Goal: Information Seeking & Learning: Understand process/instructions

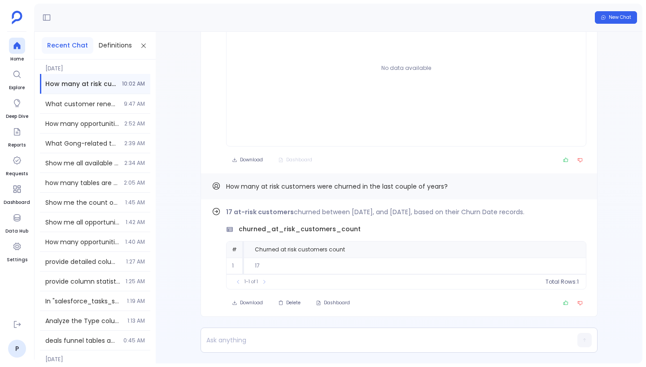
click at [608, 16] on button "New Chat" at bounding box center [616, 17] width 42 height 13
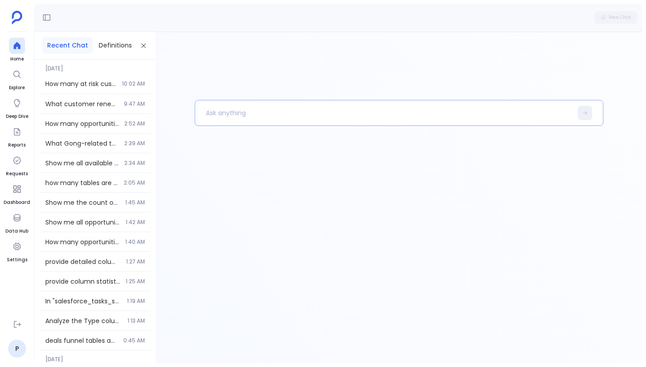
click at [273, 109] on p at bounding box center [383, 112] width 377 height 23
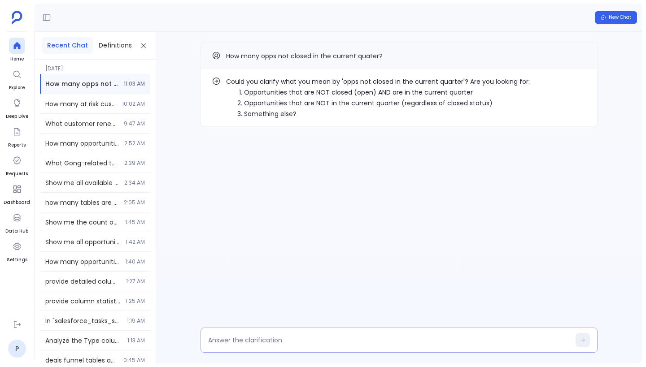
click at [328, 339] on textarea at bounding box center [389, 340] width 362 height 9
type textarea "2"
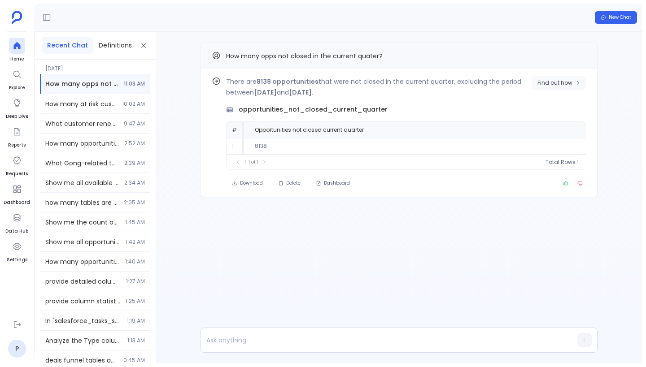
click at [570, 81] on span "Find out how" at bounding box center [554, 82] width 35 height 7
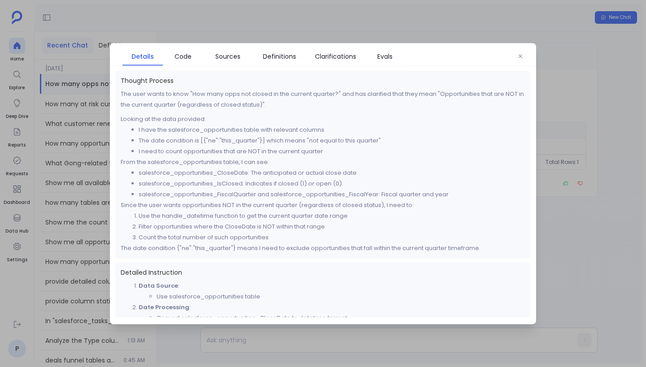
drag, startPoint x: 200, startPoint y: 141, endPoint x: 253, endPoint y: 140, distance: 53.4
click at [254, 140] on li "The date condition is [{"ne":"this_quarter"}] which means "not equal to this qu…" at bounding box center [332, 140] width 387 height 11
click at [183, 61] on link "Code" at bounding box center [183, 56] width 40 height 19
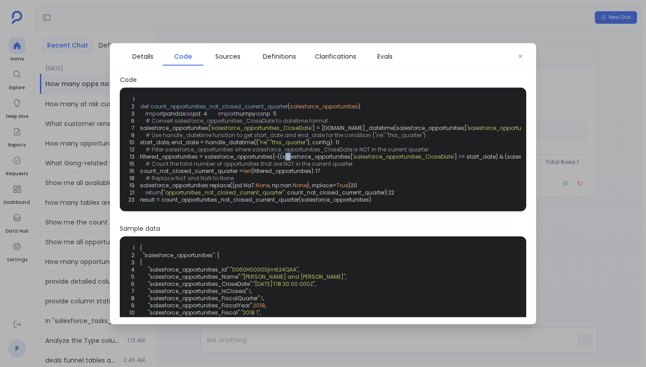
click at [285, 160] on span "filtered_opportunities = salesforce_opportunities[~((salesforce_opportunities[" at bounding box center [246, 156] width 213 height 8
click at [354, 206] on div "1 2 def count_opportunities_not_closed_current_quarter ( salesforce_opportuniti…" at bounding box center [322, 149] width 395 height 113
click at [279, 160] on span "filtered_opportunities = salesforce_opportunities[~((salesforce_opportunities[" at bounding box center [246, 156] width 213 height 8
click at [281, 160] on span "filtered_opportunities = salesforce_opportunities[~((salesforce_opportunities[" at bounding box center [246, 156] width 213 height 8
drag, startPoint x: 350, startPoint y: 166, endPoint x: 209, endPoint y: 166, distance: 141.2
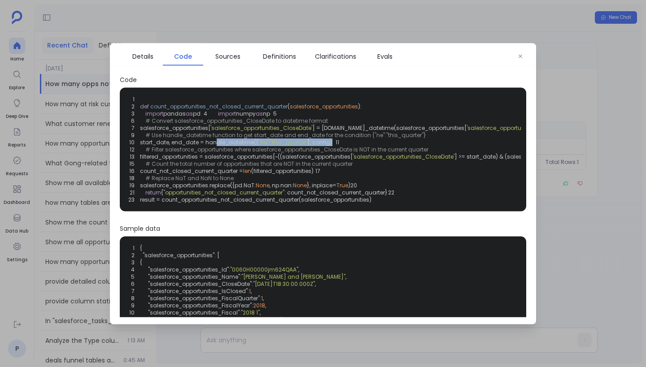
click at [209, 166] on div "1 2 def count_opportunities_not_closed_current_quarter ( salesforce_opportuniti…" at bounding box center [322, 149] width 395 height 113
click at [220, 168] on div "1 2 def count_opportunities_not_closed_current_quarter ( salesforce_opportuniti…" at bounding box center [322, 149] width 395 height 113
click at [269, 146] on span ""ne"" at bounding box center [263, 142] width 10 height 8
click at [268, 146] on span ""ne"" at bounding box center [263, 142] width 10 height 8
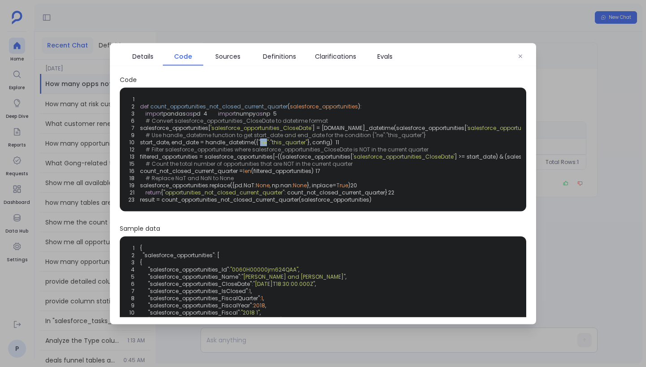
click at [268, 146] on span ""ne"" at bounding box center [263, 142] width 10 height 8
click at [283, 160] on span "filtered_opportunities = salesforce_opportunities[~((salesforce_opportunities[" at bounding box center [246, 156] width 213 height 8
click at [152, 57] on span "Details" at bounding box center [142, 56] width 21 height 10
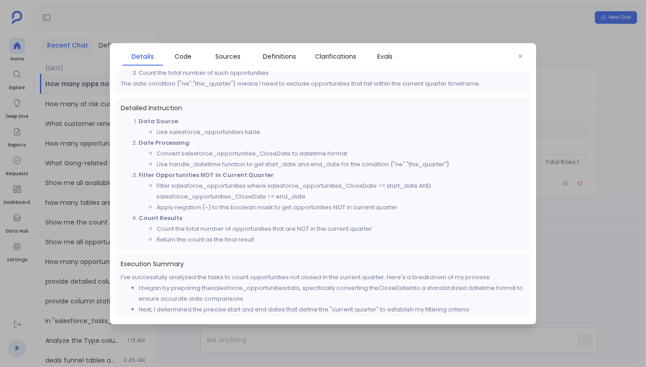
scroll to position [176, 0]
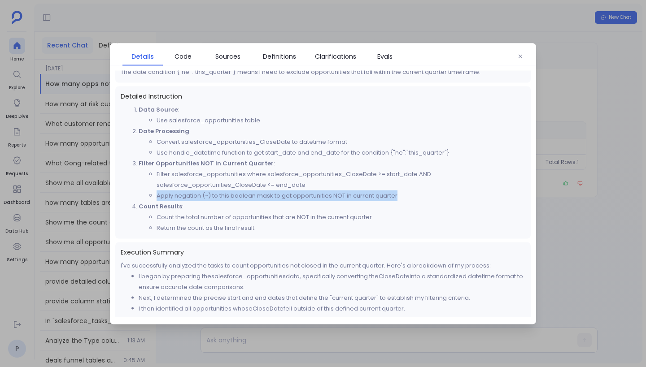
drag, startPoint x: 157, startPoint y: 196, endPoint x: 412, endPoint y: 195, distance: 254.7
click at [412, 195] on li "Apply negation (~) to this boolean mask to get opportunities NOT in current qua…" at bounding box center [340, 195] width 369 height 11
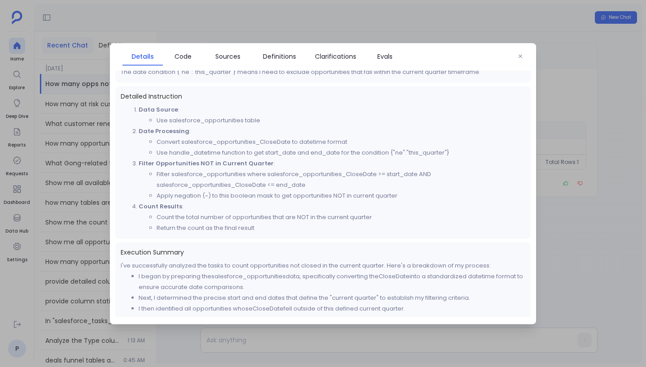
click at [305, 191] on li "Apply negation (~) to this boolean mask to get opportunities NOT in current qua…" at bounding box center [340, 195] width 369 height 11
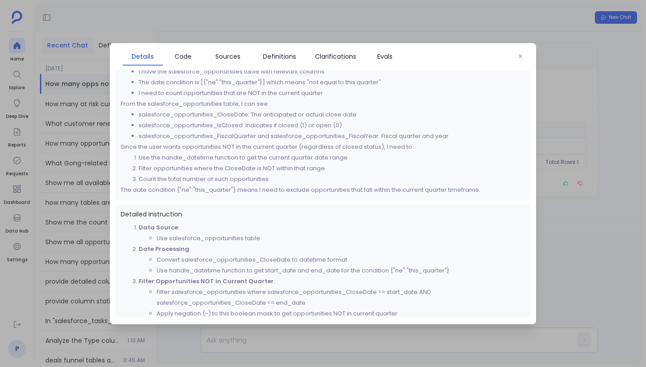
scroll to position [0, 0]
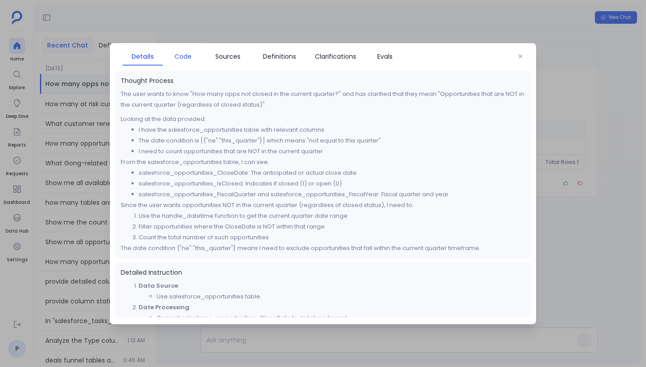
click at [186, 62] on link "Code" at bounding box center [183, 56] width 40 height 19
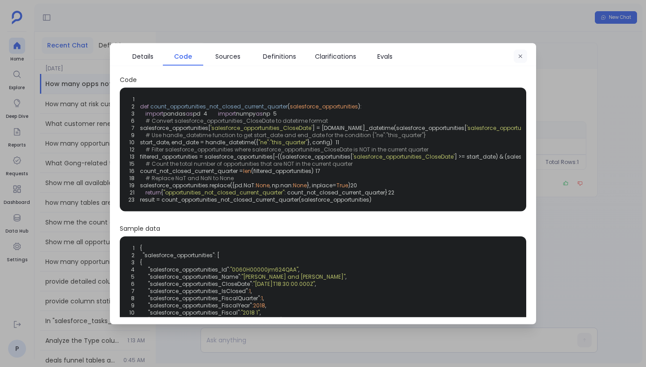
click at [522, 56] on icon "button" at bounding box center [519, 55] width 5 height 5
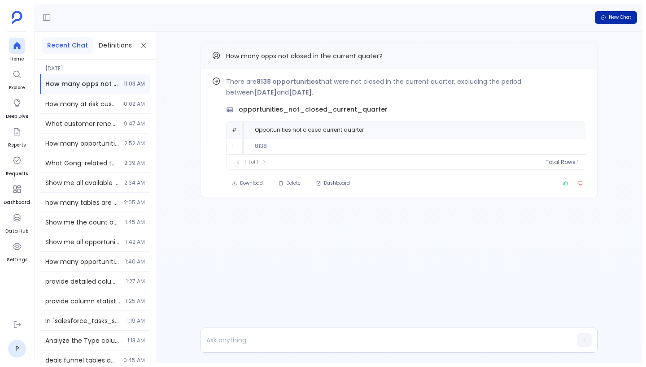
click at [606, 22] on button "New Chat" at bounding box center [616, 17] width 42 height 13
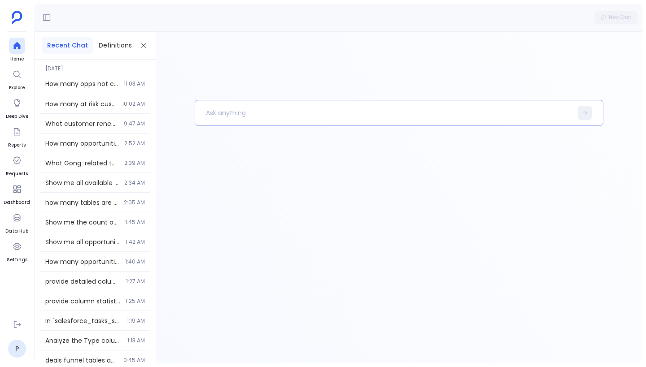
click at [259, 112] on p at bounding box center [383, 112] width 377 height 23
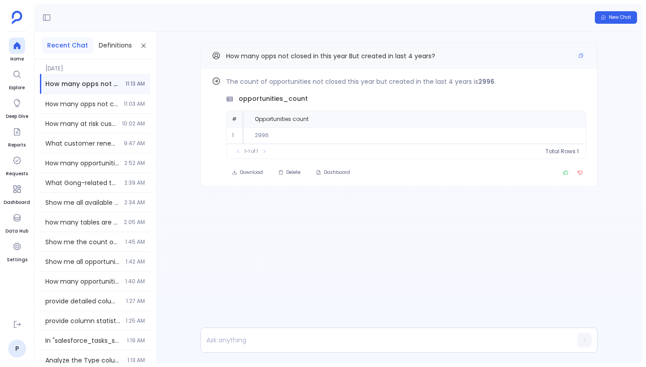
click at [337, 58] on span "How many opps not closed in this year But created in last 4 years?" at bounding box center [330, 56] width 209 height 9
click at [552, 85] on span "Find out how" at bounding box center [554, 82] width 35 height 7
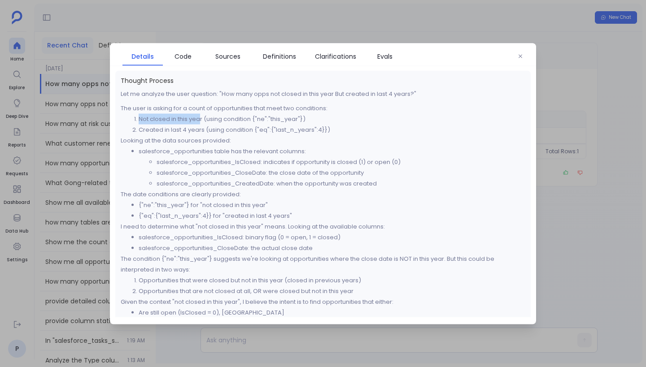
drag, startPoint x: 140, startPoint y: 122, endPoint x: 199, endPoint y: 121, distance: 59.2
click at [199, 121] on li "Not closed in this year (using condition {"ne":"this_year"})" at bounding box center [332, 118] width 387 height 11
click at [222, 119] on li "Not closed in this year (using condition {"ne":"this_year"})" at bounding box center [332, 118] width 387 height 11
drag, startPoint x: 256, startPoint y: 121, endPoint x: 302, endPoint y: 120, distance: 46.2
click at [302, 120] on li "Not closed in this year (using condition {"ne":"this_year"})" at bounding box center [332, 118] width 387 height 11
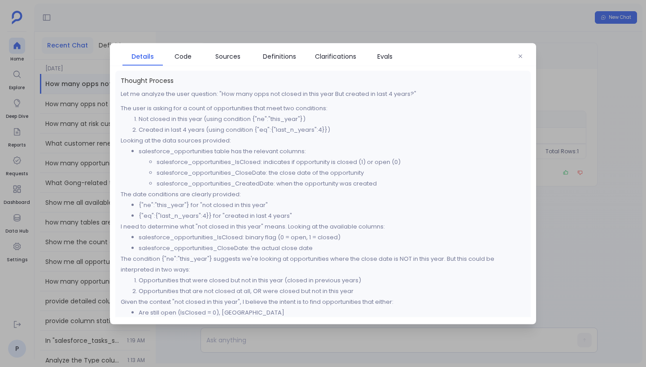
click at [151, 130] on li "Created in last 4 years (using condition {"eq":{"last_n_years":4}})" at bounding box center [332, 129] width 387 height 11
drag, startPoint x: 347, startPoint y: 127, endPoint x: 238, endPoint y: 127, distance: 109.0
click at [238, 127] on li "Created in last 4 years (using condition {"eq":{"last_n_years":4}})" at bounding box center [332, 129] width 387 height 11
click at [251, 186] on li "salesforce_opportunities_CreatedDate: when the opportunity was created" at bounding box center [340, 183] width 369 height 11
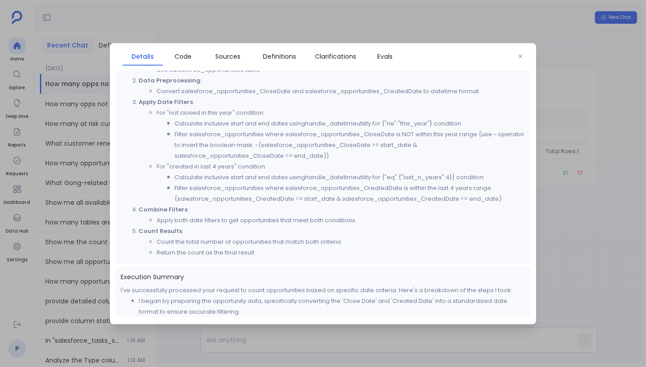
scroll to position [477, 0]
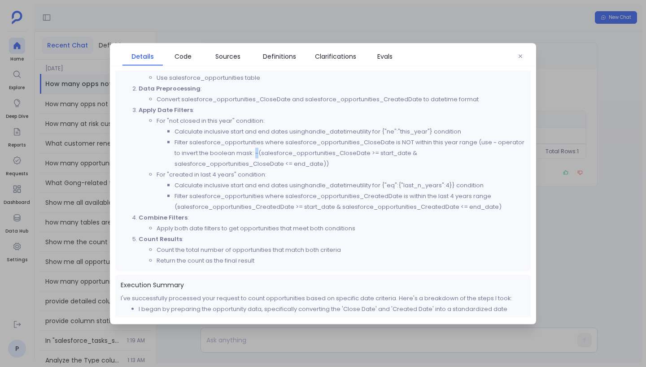
click at [257, 153] on li "Filter salesforce_opportunities where salesforce_opportunities_CloseDate is NOT…" at bounding box center [349, 153] width 351 height 32
click at [256, 153] on li "Filter salesforce_opportunities where salesforce_opportunities_CloseDate is NOT…" at bounding box center [349, 153] width 351 height 32
click at [348, 172] on li "For "created in last 4 years" condition: Calculate inclusive start and end date…" at bounding box center [340, 190] width 369 height 43
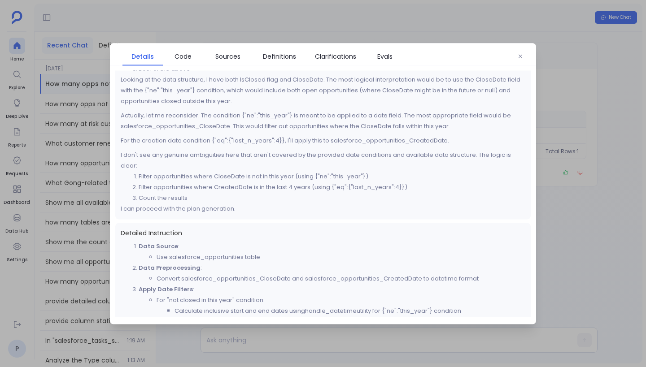
scroll to position [299, 0]
click at [357, 187] on li "Filter opportunities where CreatedDate is in the last 4 years (using {"eq":{"la…" at bounding box center [332, 185] width 387 height 11
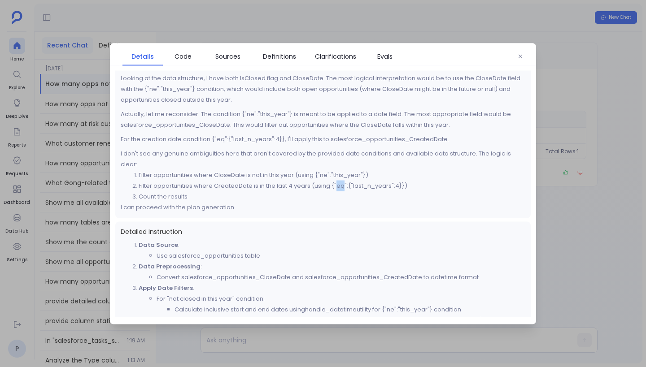
drag, startPoint x: 336, startPoint y: 185, endPoint x: 343, endPoint y: 186, distance: 7.2
click at [343, 186] on li "Filter opportunities where CreatedDate is in the last 4 years (using {"eq":{"la…" at bounding box center [332, 185] width 387 height 11
click at [347, 174] on li "Filter opportunities where CloseDate is not in this year (using {"ne":"this_yea…" at bounding box center [332, 174] width 387 height 11
click at [364, 185] on li "Filter opportunities where CreatedDate is in the last 4 years (using {"eq":{"la…" at bounding box center [332, 185] width 387 height 11
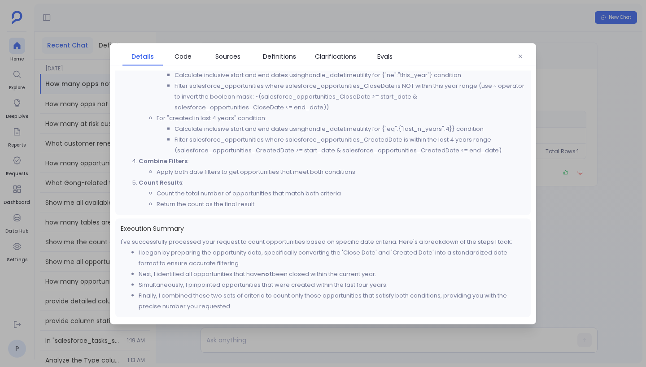
scroll to position [0, 0]
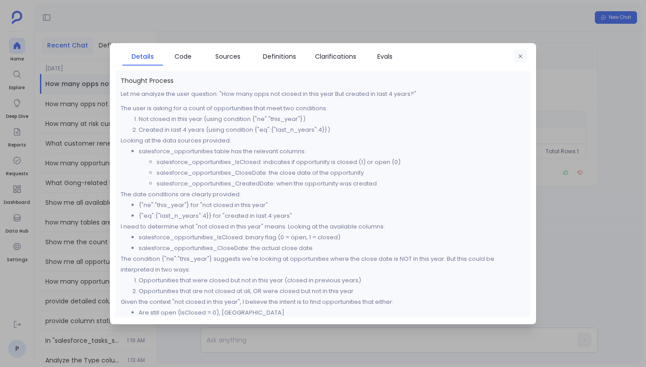
click at [521, 53] on icon "button" at bounding box center [519, 55] width 5 height 5
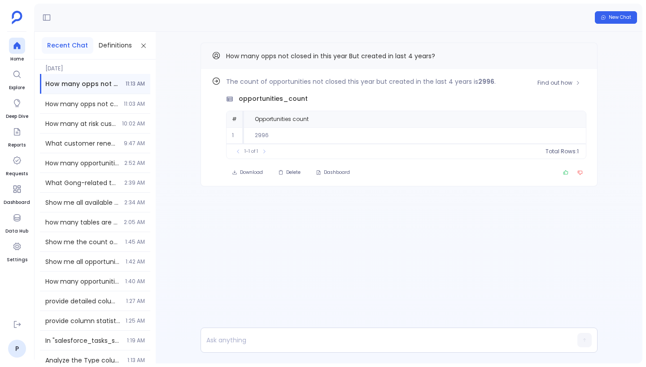
click at [381, 129] on td "2996" at bounding box center [415, 135] width 342 height 17
click at [605, 22] on button "New Chat" at bounding box center [616, 17] width 42 height 13
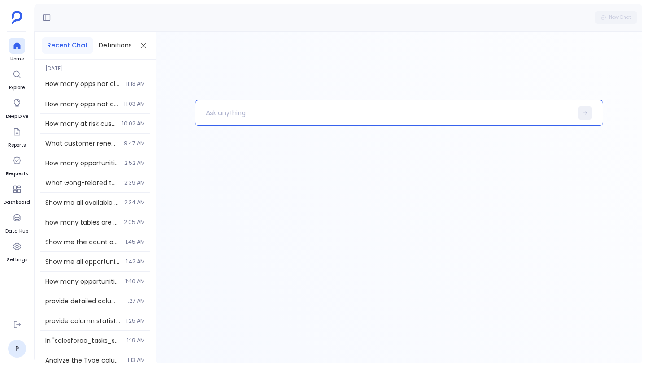
click at [264, 111] on p at bounding box center [383, 112] width 377 height 23
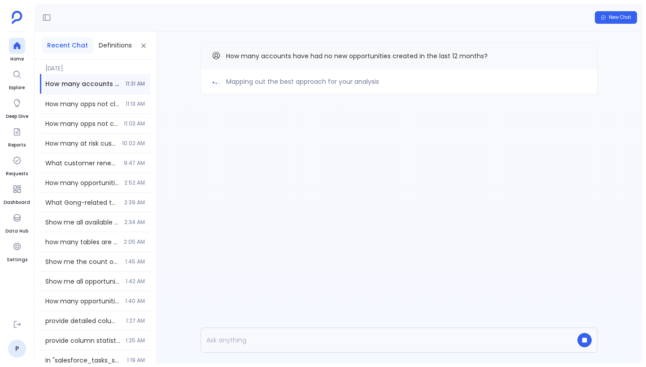
click at [445, 21] on div "New Chat" at bounding box center [338, 18] width 608 height 28
click at [401, 79] on div "Mapping out the best approach for your analysis" at bounding box center [399, 81] width 374 height 11
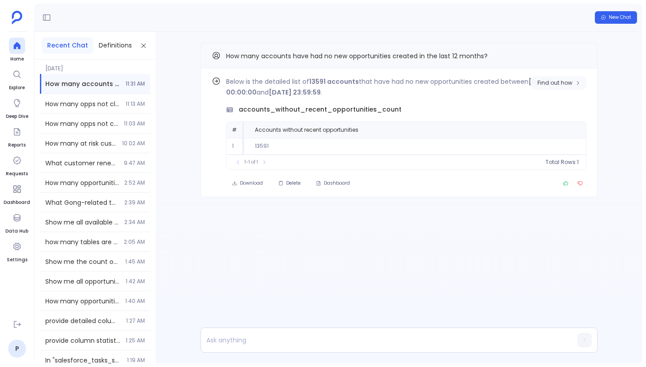
click at [568, 83] on span "Find out how" at bounding box center [554, 82] width 35 height 7
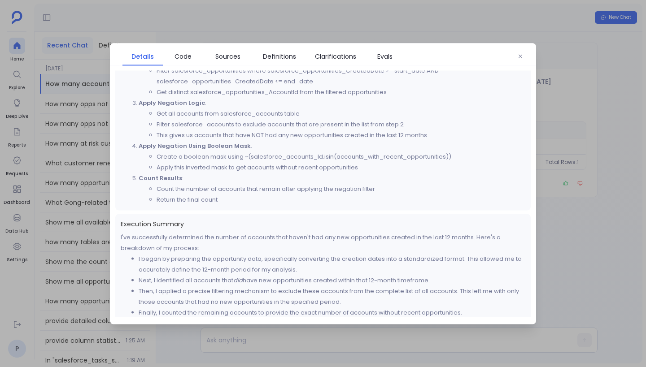
scroll to position [412, 0]
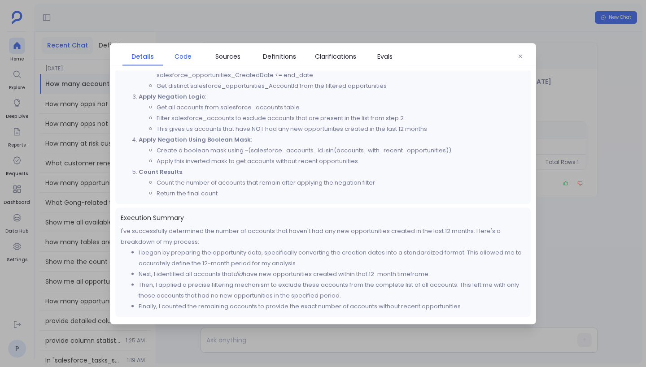
click at [195, 59] on span "Code" at bounding box center [182, 56] width 31 height 10
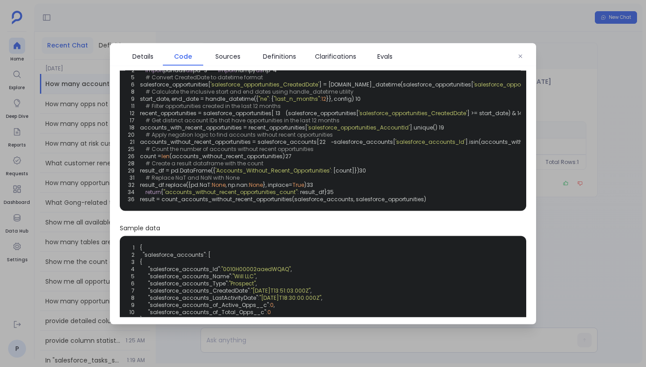
scroll to position [37, 0]
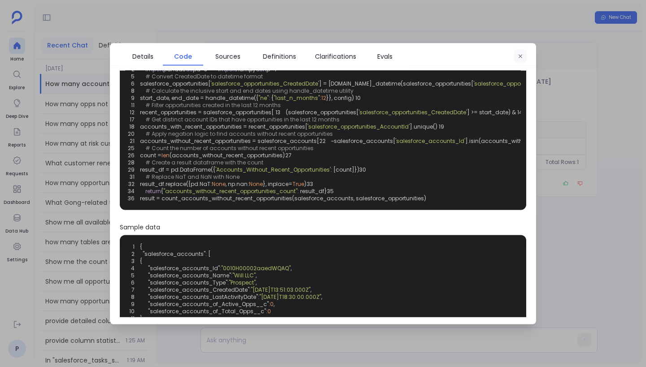
click at [521, 54] on icon "button" at bounding box center [519, 55] width 5 height 5
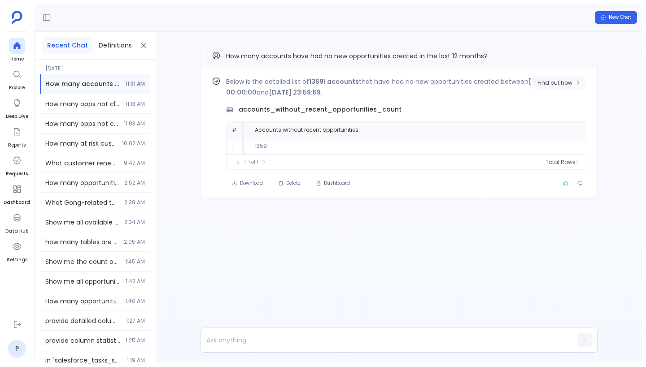
click at [550, 82] on span "Find out how" at bounding box center [554, 82] width 35 height 7
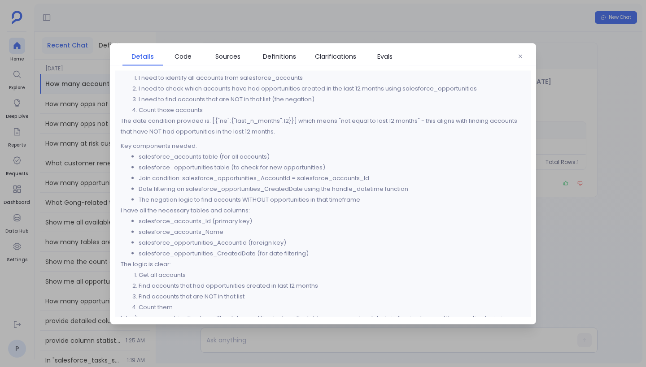
scroll to position [70, 0]
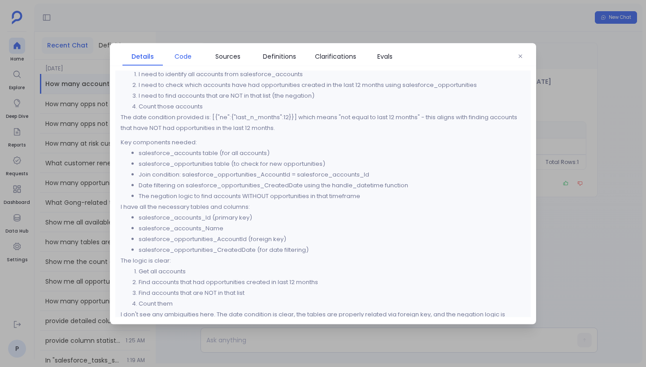
click at [185, 56] on span "Code" at bounding box center [182, 56] width 17 height 10
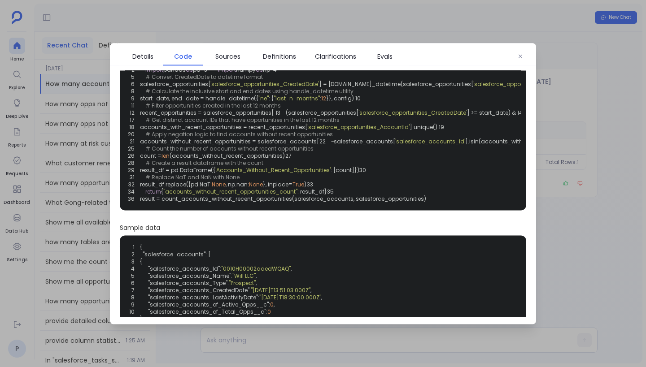
scroll to position [36, 0]
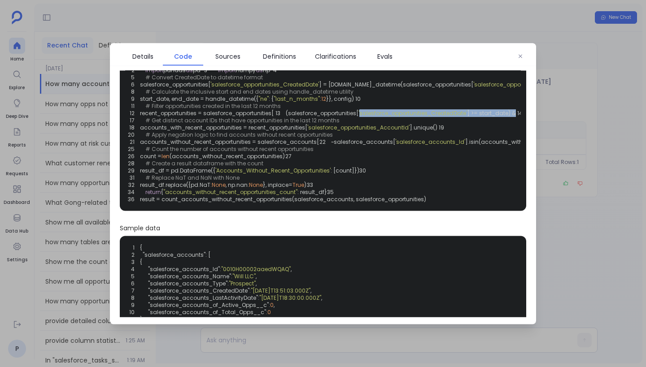
drag, startPoint x: 226, startPoint y: 148, endPoint x: 330, endPoint y: 155, distance: 104.2
click at [330, 155] on code "1 def count_accounts_without_recent_opportunities ( salesforce_accounts, salesf…" at bounding box center [456, 131] width 656 height 144
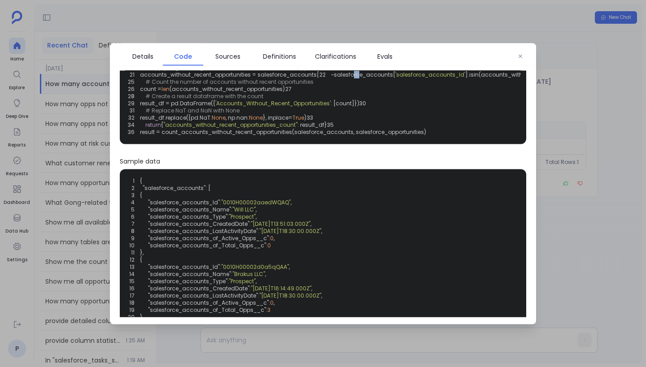
drag, startPoint x: 151, startPoint y: 145, endPoint x: 156, endPoint y: 146, distance: 5.5
click at [331, 78] on span "~salesforce_accounts[" at bounding box center [363, 75] width 64 height 8
click at [197, 86] on span "# Count the number of accounts without recent opportunities" at bounding box center [229, 82] width 168 height 8
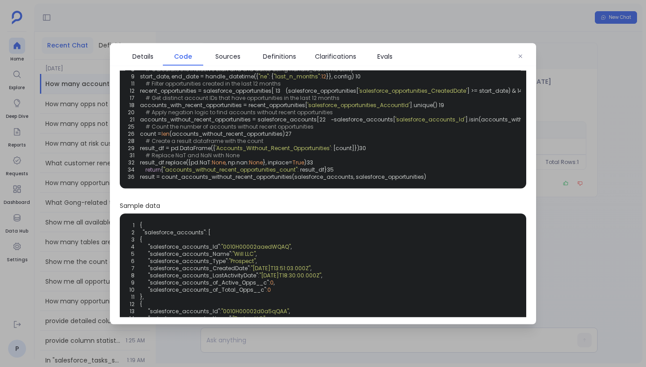
scroll to position [0, 0]
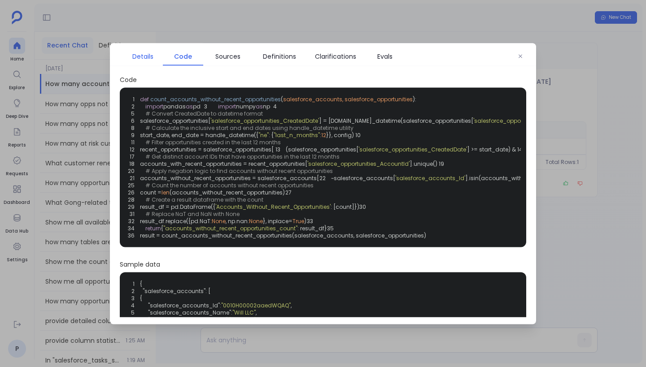
click at [152, 59] on span "Details" at bounding box center [142, 56] width 21 height 10
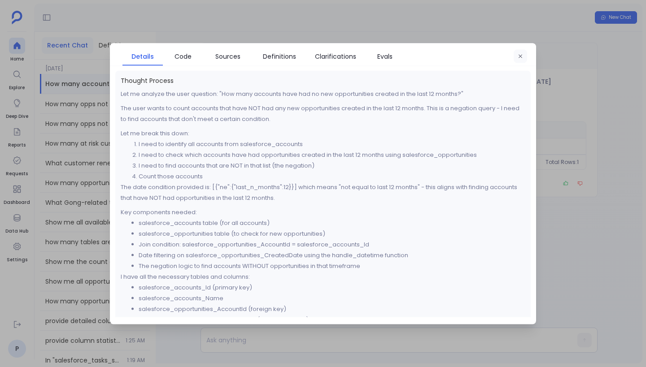
click at [522, 60] on button "button" at bounding box center [519, 55] width 13 height 13
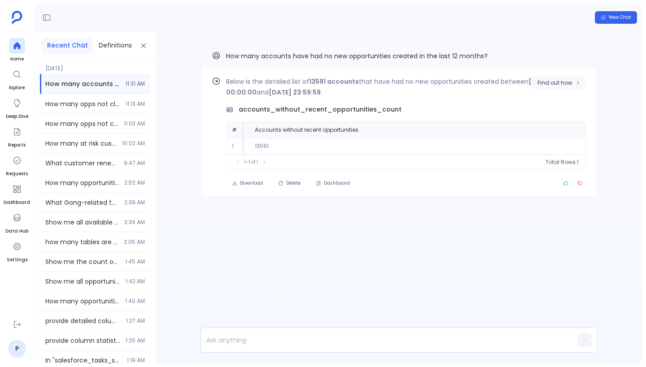
click at [561, 80] on span "Find out how" at bounding box center [554, 82] width 35 height 7
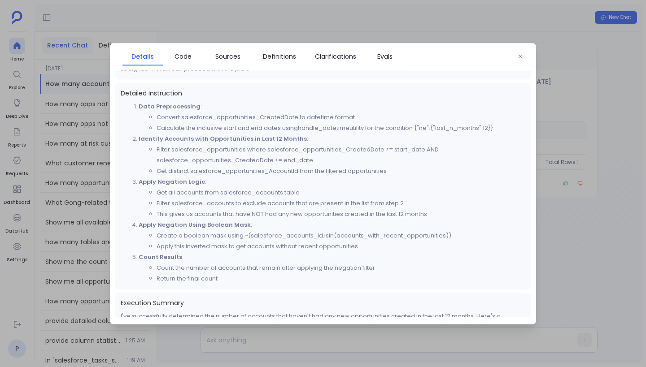
scroll to position [342, 0]
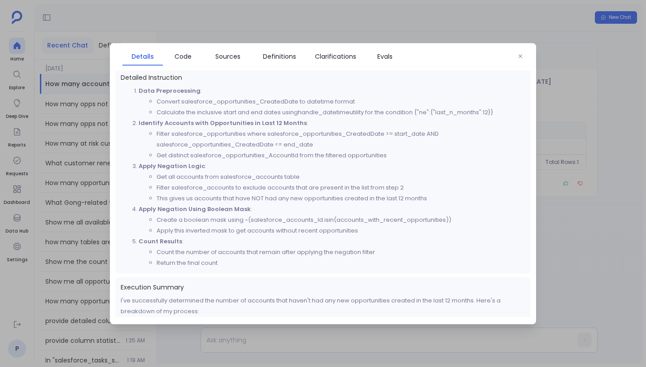
drag, startPoint x: 420, startPoint y: 112, endPoint x: 498, endPoint y: 115, distance: 78.1
click at [498, 115] on li "Calculate the inclusive start and end dates using handle_datetime utility for t…" at bounding box center [340, 112] width 369 height 11
drag, startPoint x: 421, startPoint y: 112, endPoint x: 500, endPoint y: 113, distance: 79.8
click at [500, 113] on li "Calculate the inclusive start and end dates using handle_datetime utility for t…" at bounding box center [340, 112] width 369 height 11
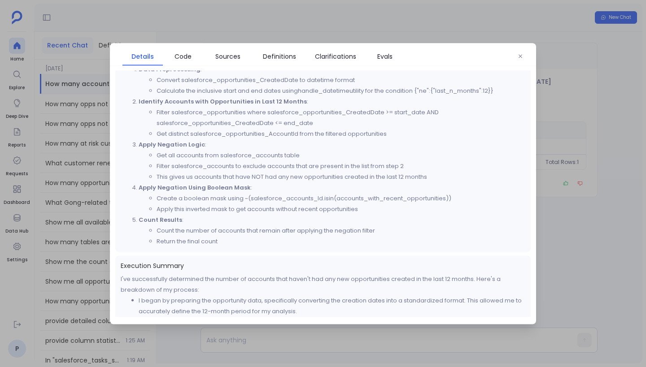
scroll to position [365, 0]
drag, startPoint x: 244, startPoint y: 197, endPoint x: 253, endPoint y: 197, distance: 9.4
click at [254, 197] on li "Create a boolean mask using ~(salesforce_accounts_Id.isin(accounts_with_recent_…" at bounding box center [340, 196] width 369 height 11
click at [246, 196] on li "Create a boolean mask using ~(salesforce_accounts_Id.isin(accounts_with_recent_…" at bounding box center [340, 196] width 369 height 11
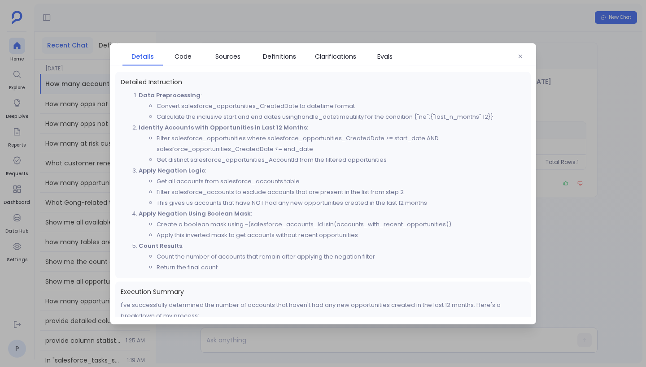
scroll to position [335, 0]
click at [183, 63] on link "Code" at bounding box center [183, 56] width 40 height 19
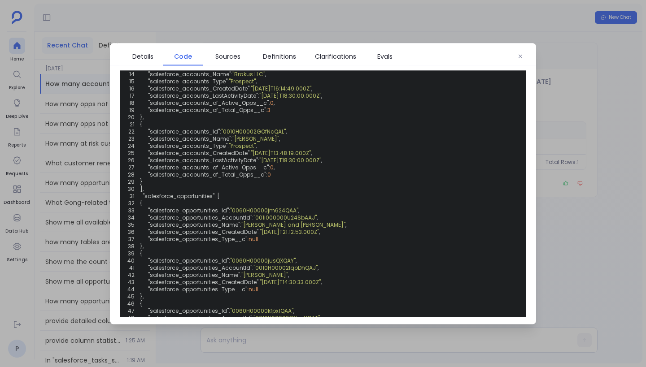
scroll to position [0, 0]
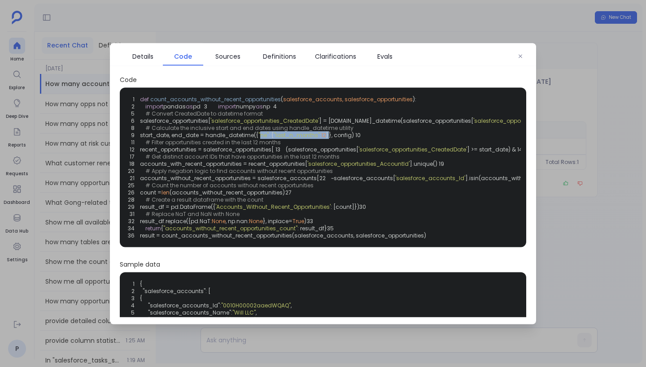
drag, startPoint x: 265, startPoint y: 157, endPoint x: 332, endPoint y: 158, distance: 67.3
click at [333, 158] on code "1 def count_accounts_without_recent_opportunities ( salesforce_accounts, salesf…" at bounding box center [456, 167] width 656 height 144
click at [248, 139] on span "start_date, end_date = handle_datetime({" at bounding box center [199, 135] width 118 height 8
click at [143, 60] on span "Details" at bounding box center [142, 56] width 21 height 10
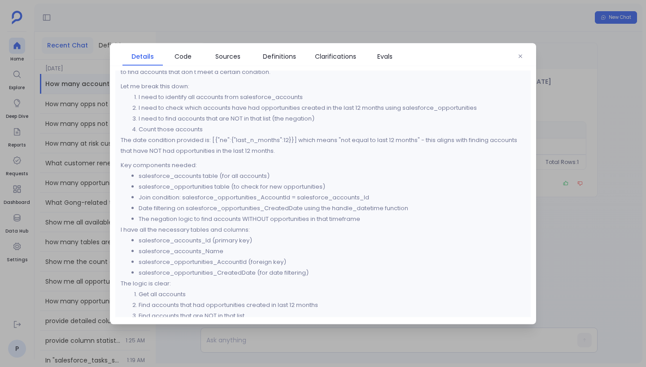
scroll to position [412, 0]
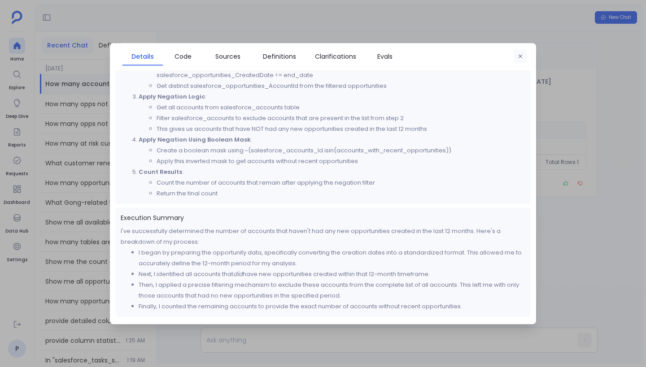
click at [518, 61] on button "button" at bounding box center [519, 55] width 13 height 13
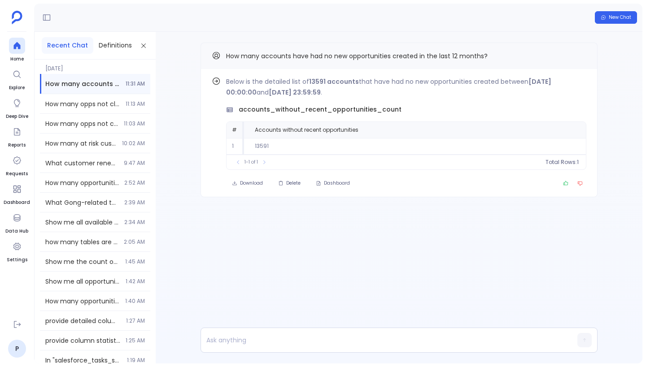
click at [467, 115] on div "Below is the detailed list of 13591 accounts that have had no new opportunities…" at bounding box center [406, 123] width 360 height 94
click at [453, 57] on span "How many accounts have had no new opportunities created in the last 12 months?" at bounding box center [356, 56] width 261 height 9
click at [471, 54] on span "How many accounts have had no new opportunities created in the last 12 months?" at bounding box center [356, 56] width 261 height 9
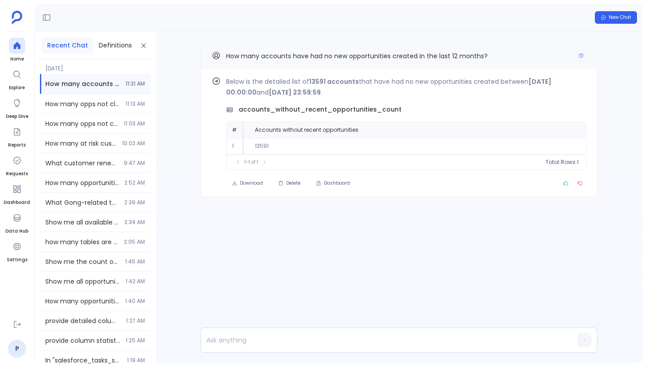
click at [471, 54] on span "How many accounts have had no new opportunities created in the last 12 months?" at bounding box center [356, 56] width 261 height 9
